Goal: Information Seeking & Learning: Learn about a topic

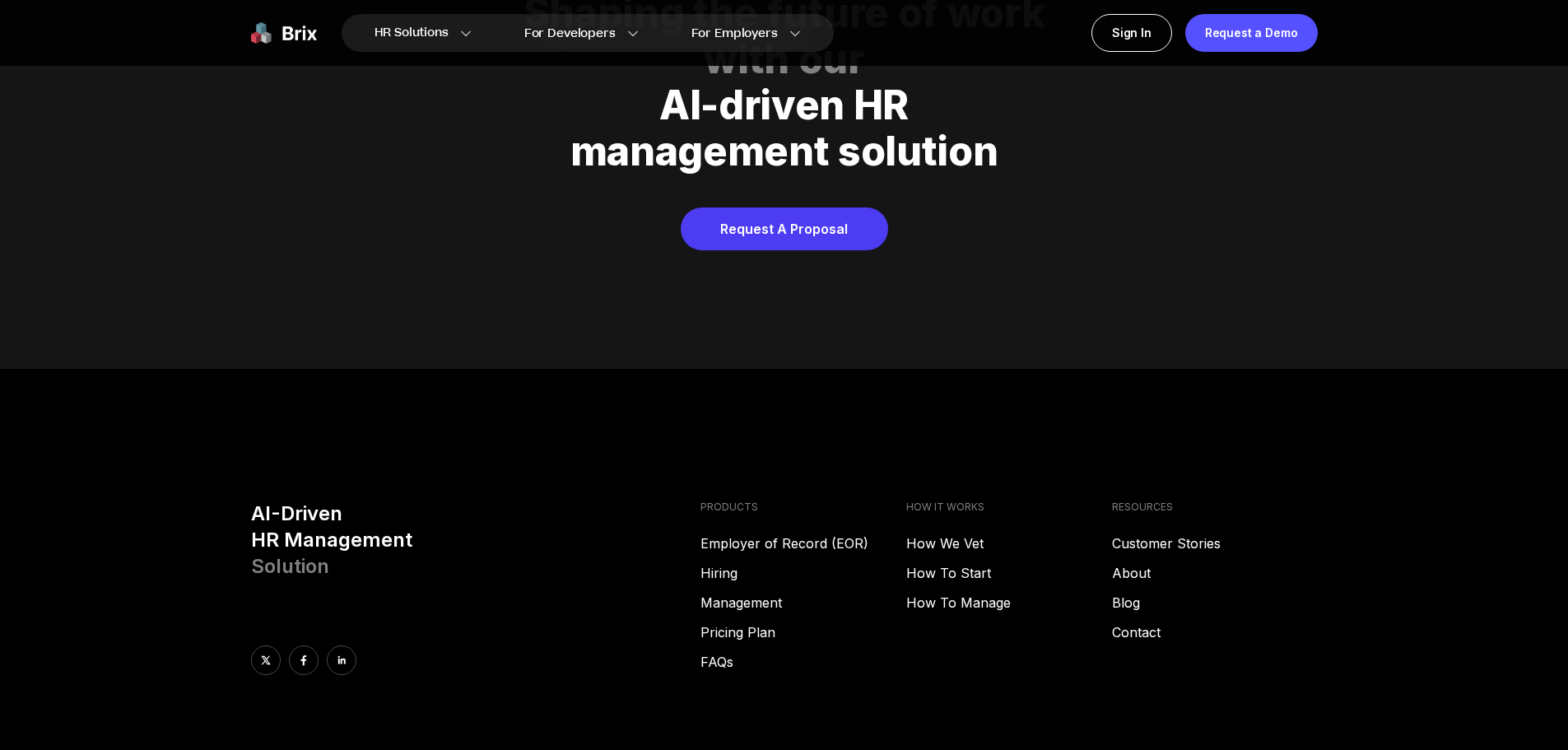
scroll to position [8317, 0]
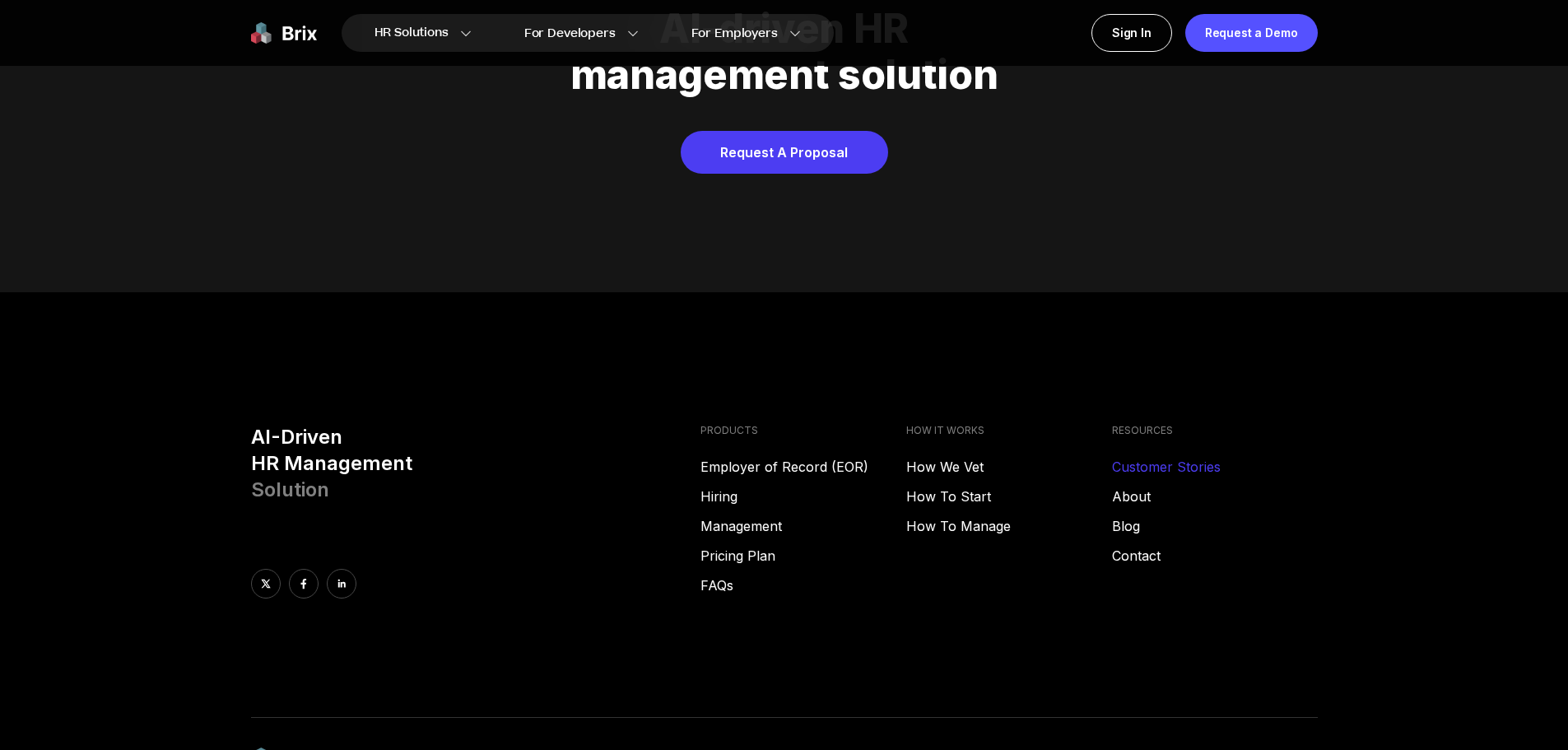
click at [1145, 457] on link "Customer Stories" at bounding box center [1215, 467] width 206 height 20
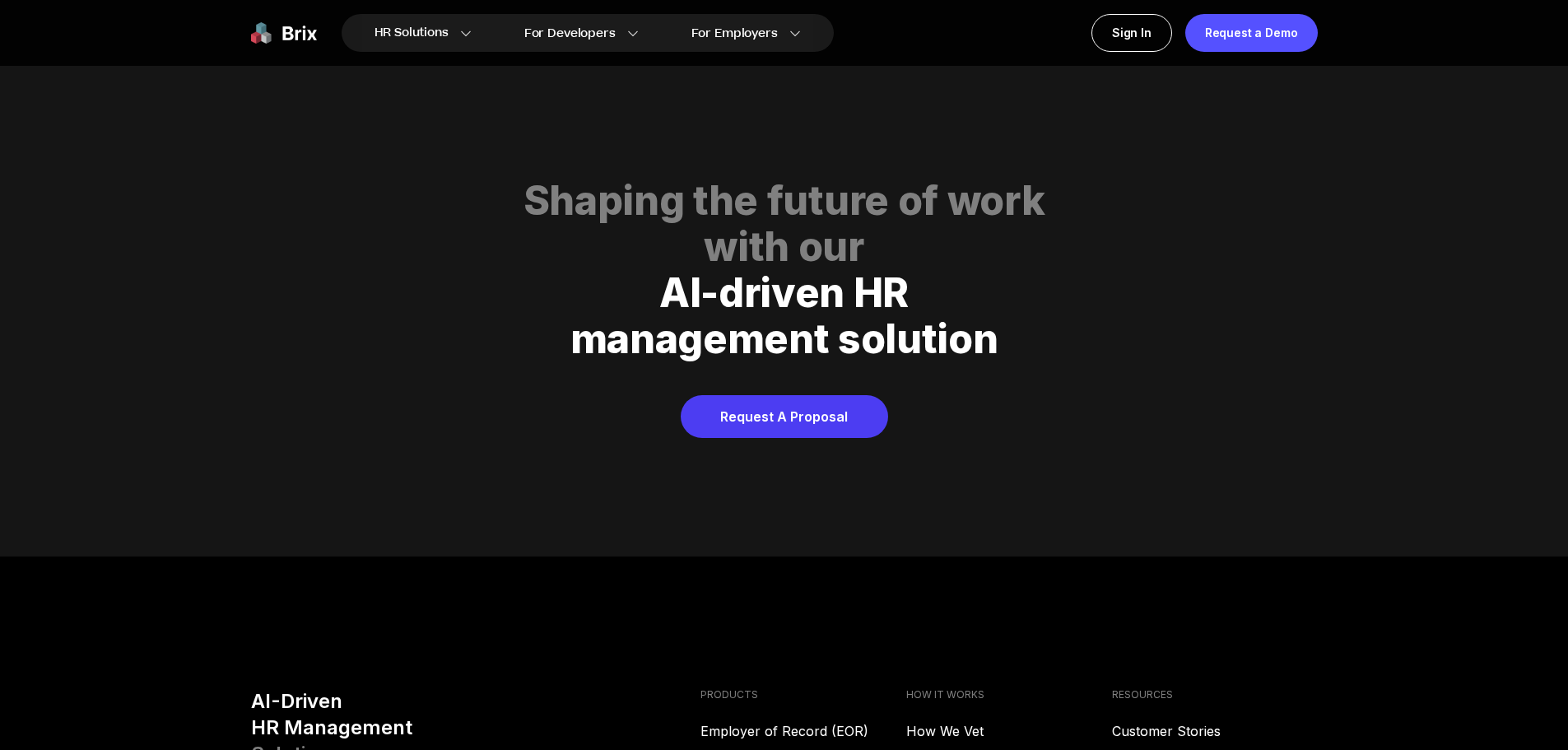
scroll to position [7906, 0]
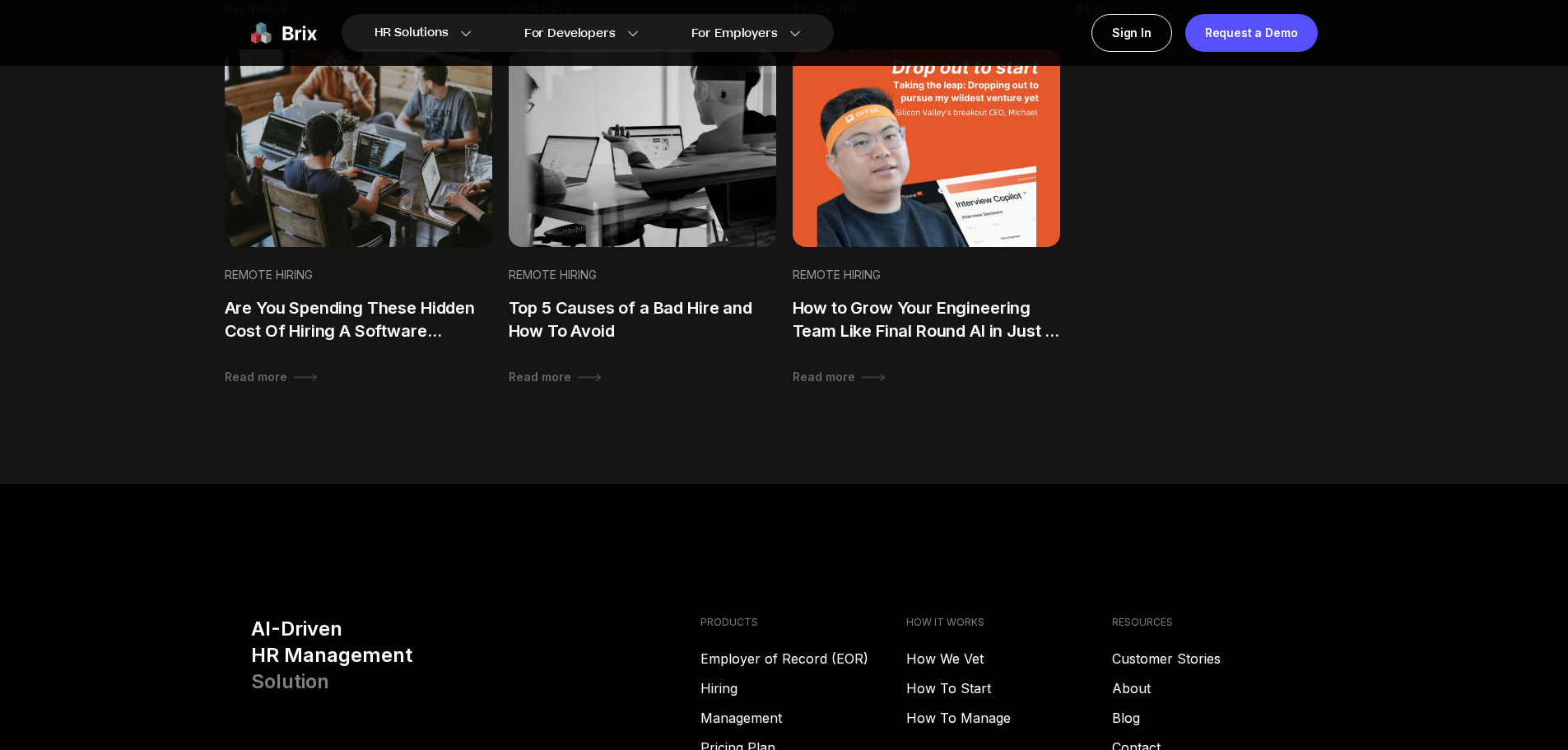
scroll to position [1775, 0]
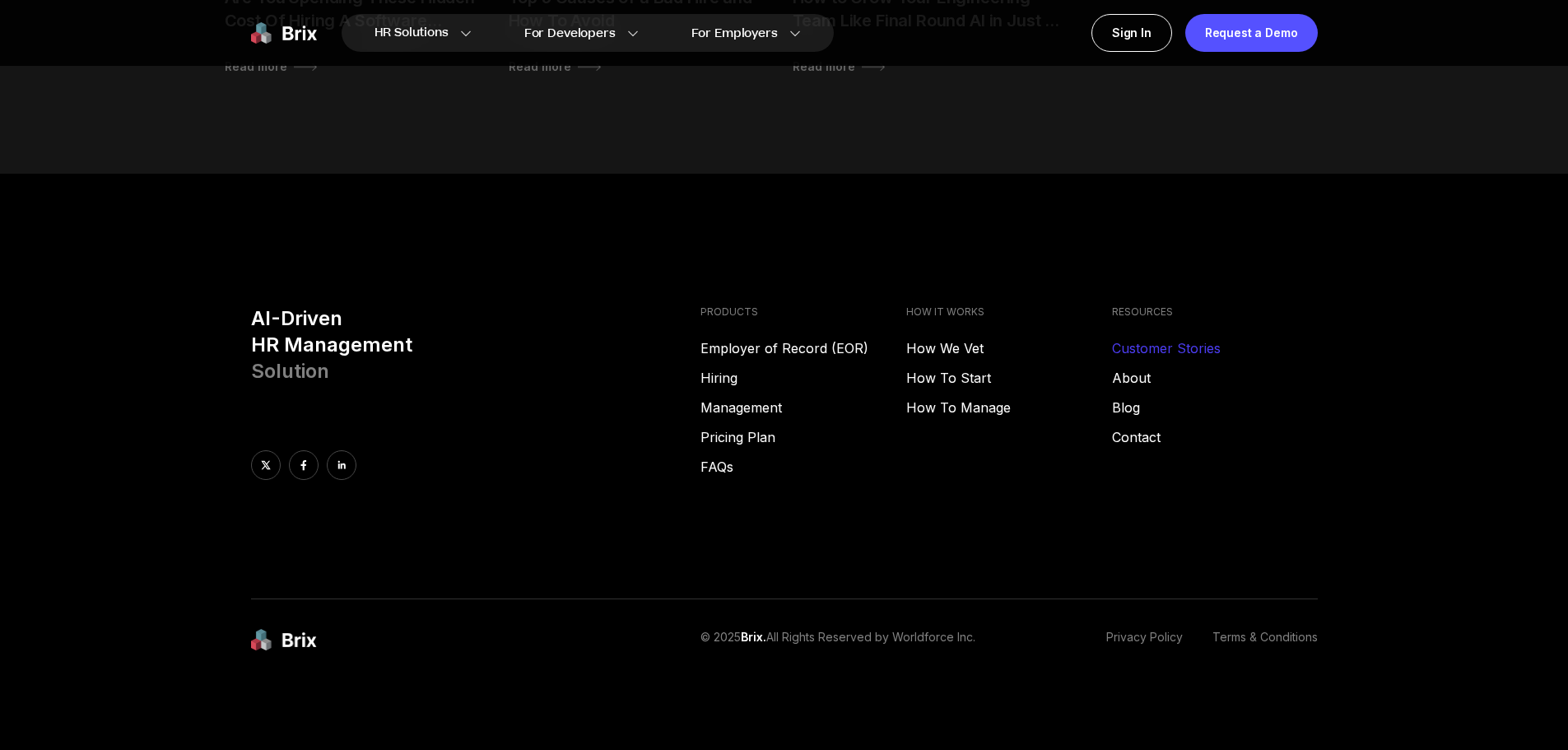
click at [1149, 350] on link "Customer Stories" at bounding box center [1215, 348] width 206 height 20
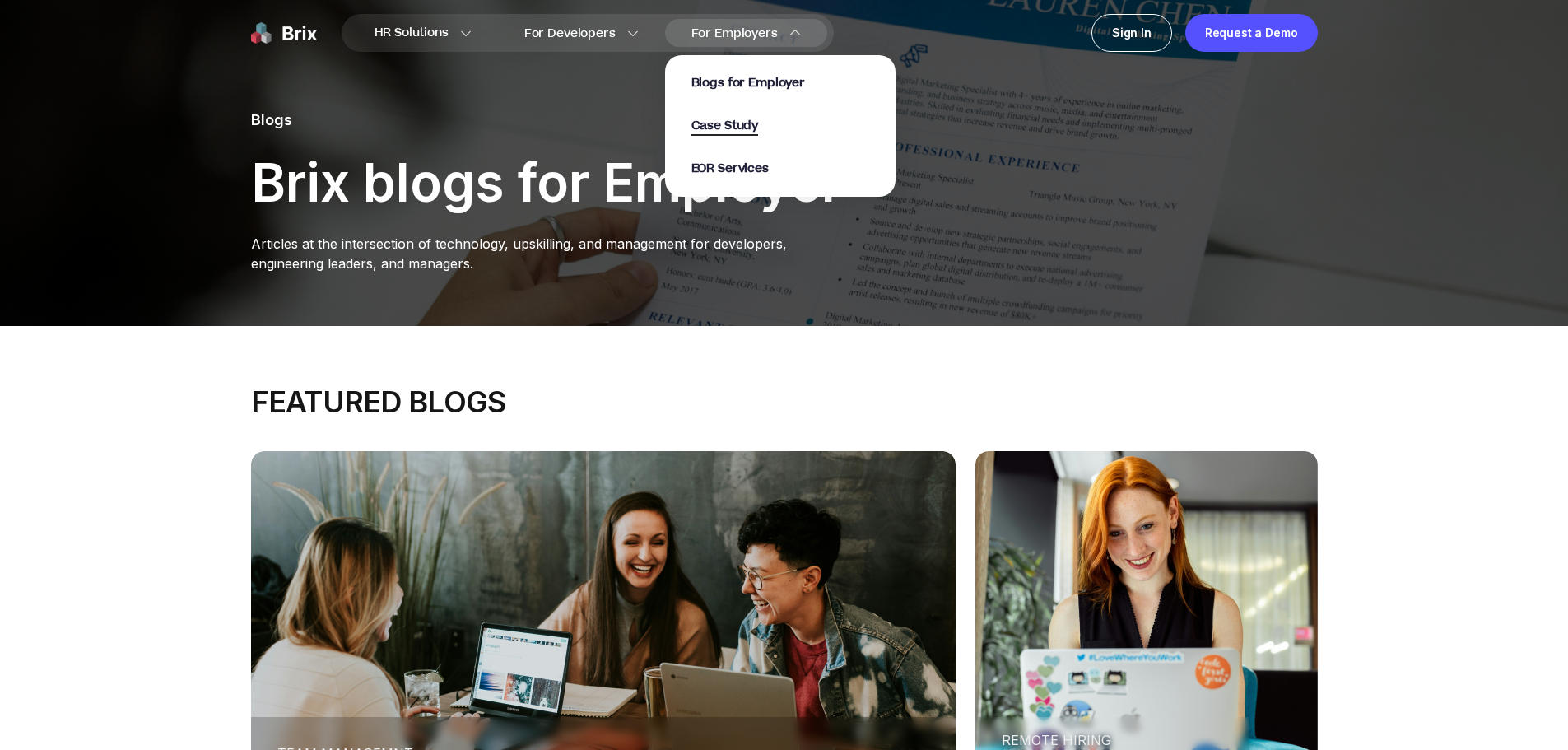
click at [742, 124] on span "Case Study" at bounding box center [725, 126] width 68 height 19
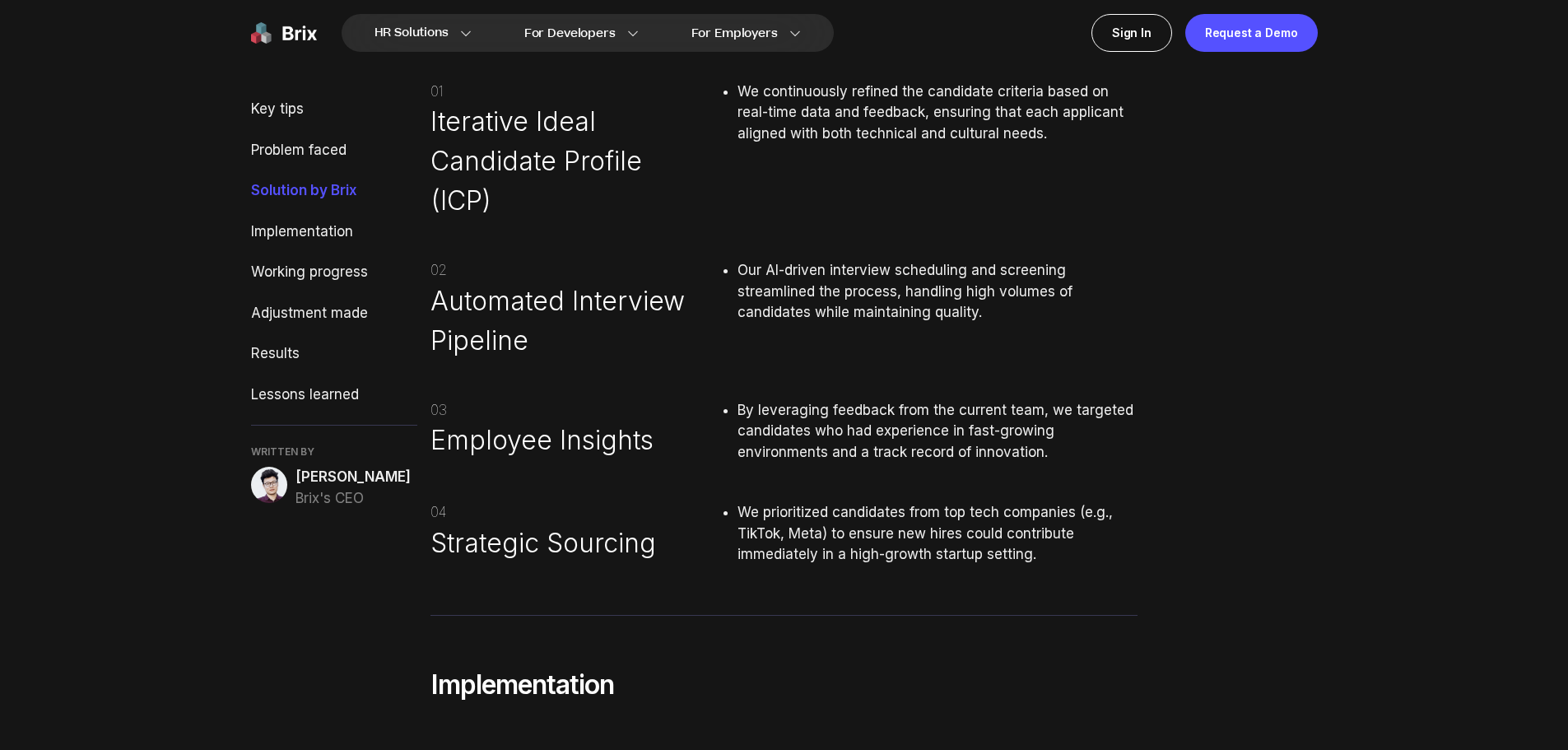
scroll to position [2141, 0]
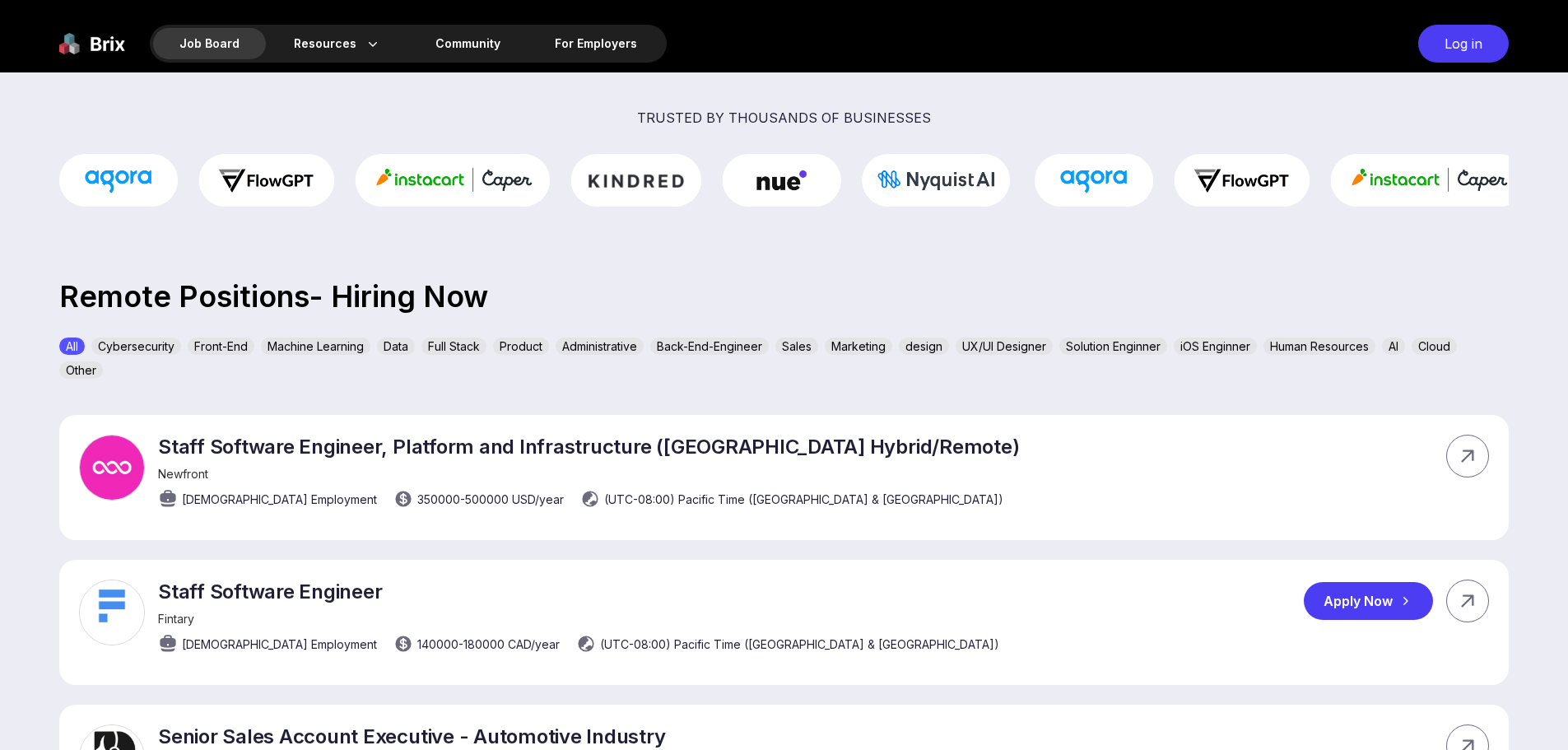
scroll to position [330, 0]
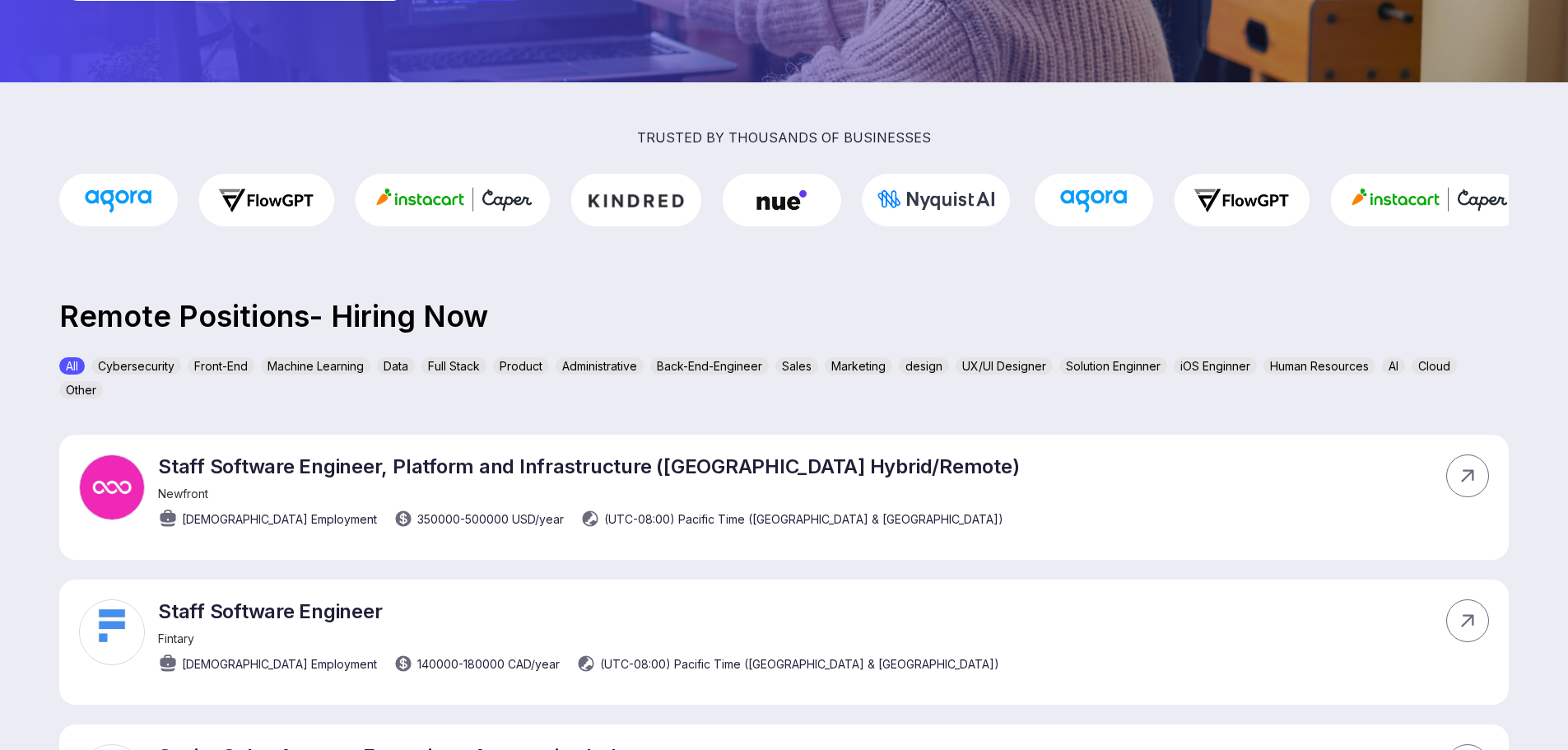
click at [226, 364] on div "Front-End" at bounding box center [221, 366] width 67 height 18
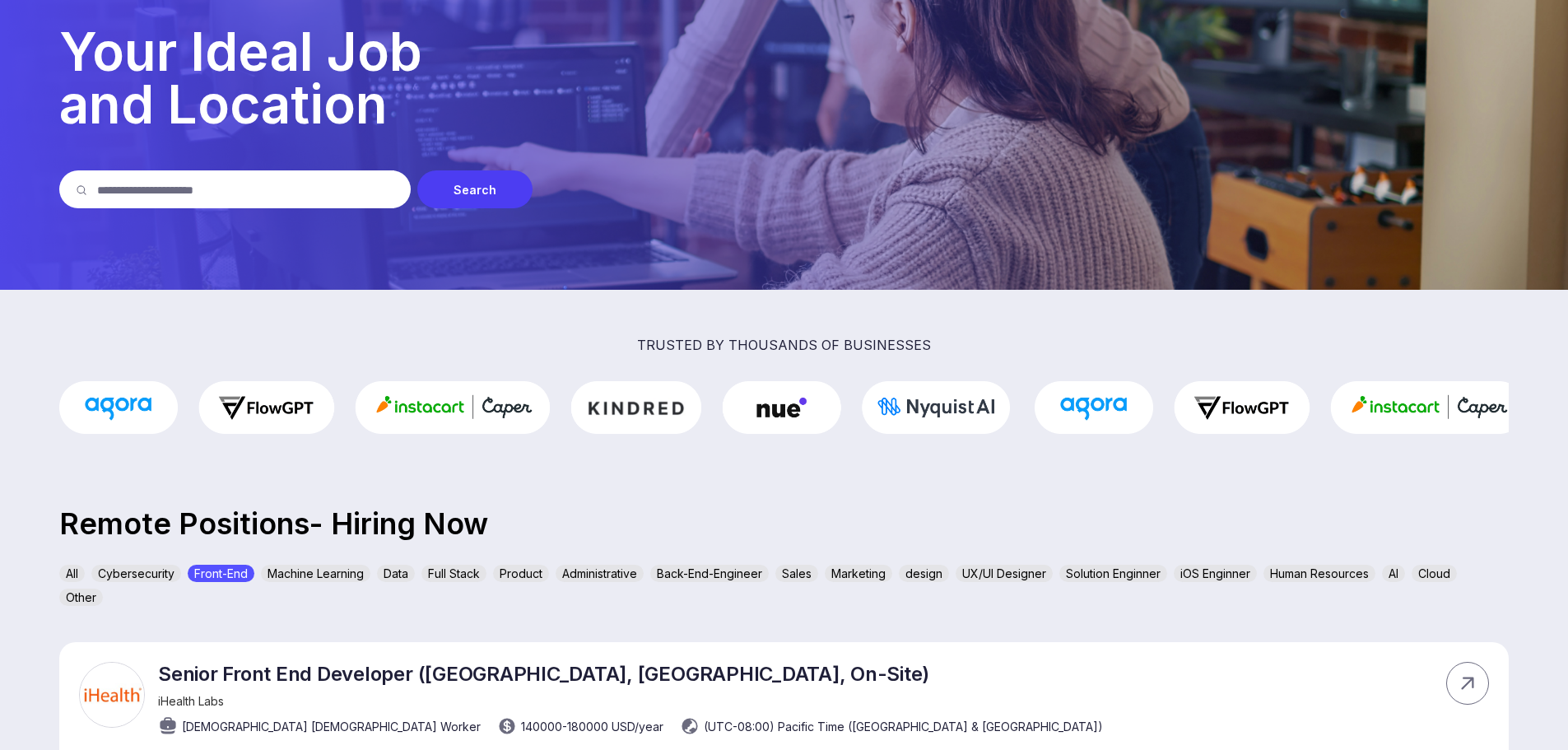
scroll to position [82, 0]
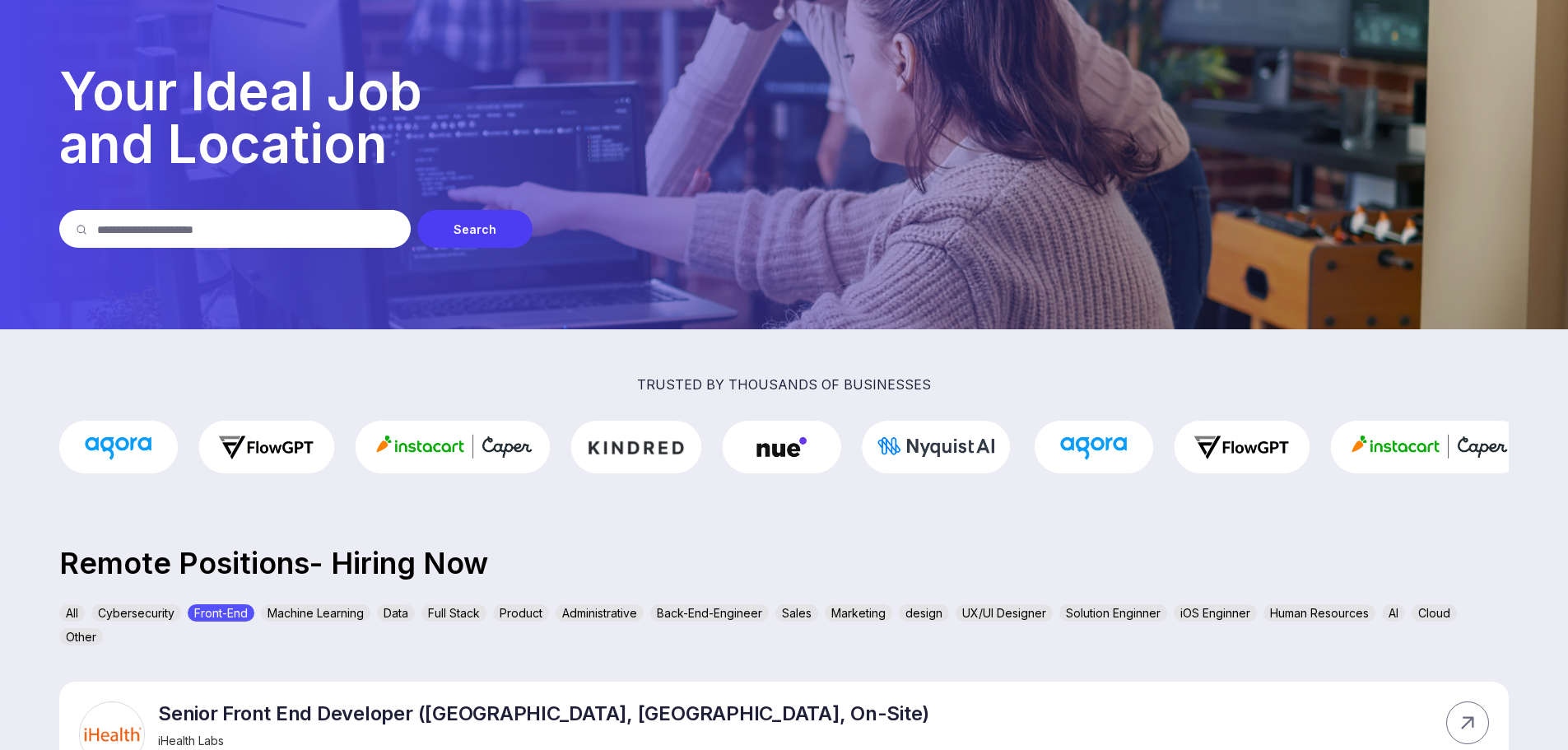
click at [126, 229] on input "text" at bounding box center [245, 229] width 297 height 38
type input "*****"
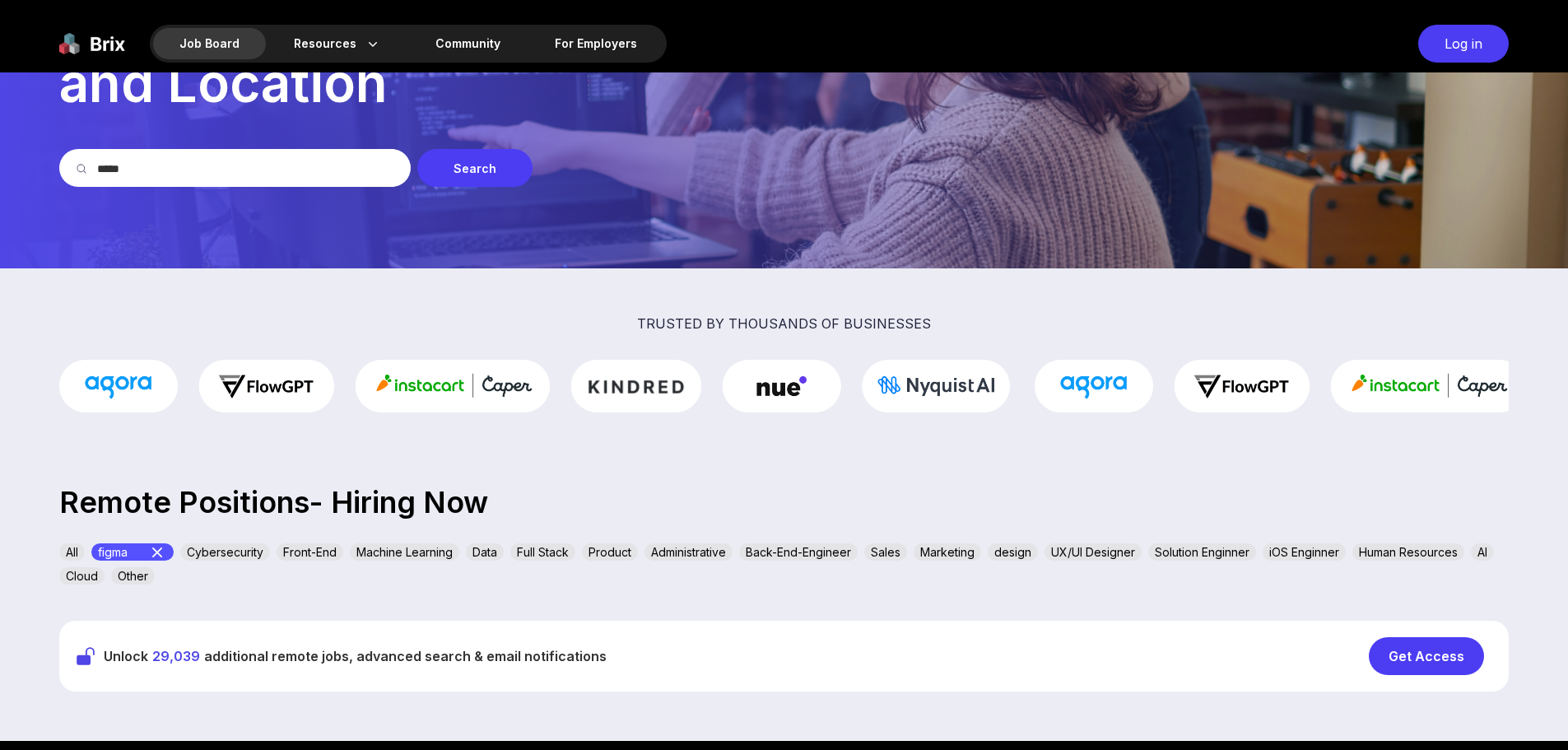
scroll to position [0, 0]
